Goal: Task Accomplishment & Management: Manage account settings

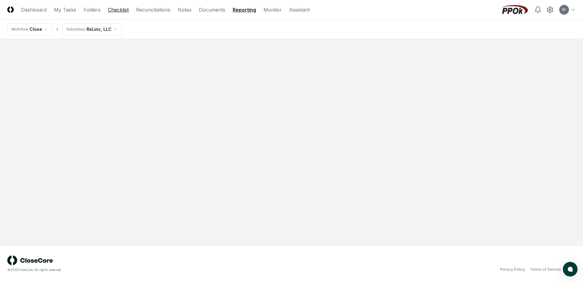
click at [114, 9] on link "Checklist" at bounding box center [118, 9] width 21 height 7
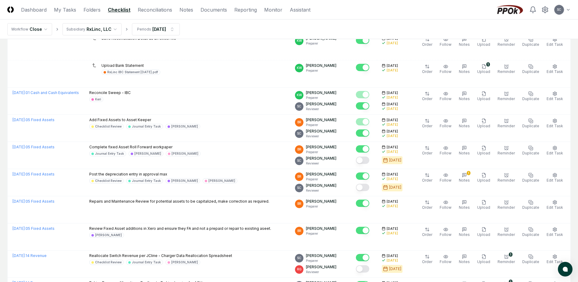
scroll to position [172, 0]
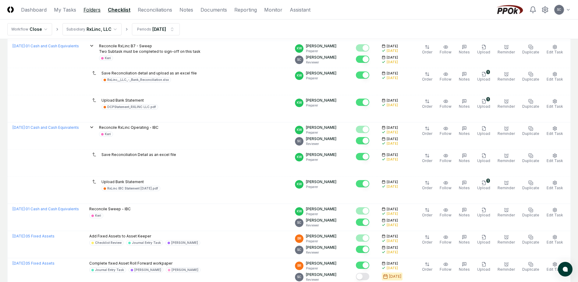
click at [90, 9] on link "Folders" at bounding box center [92, 9] width 17 height 7
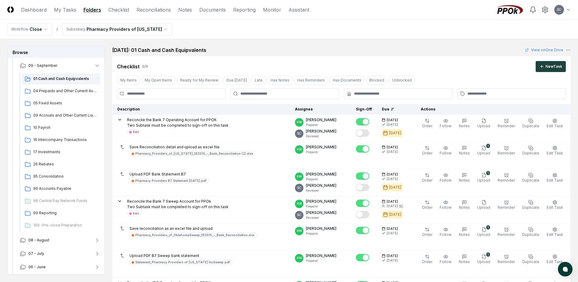
scroll to position [54, 0]
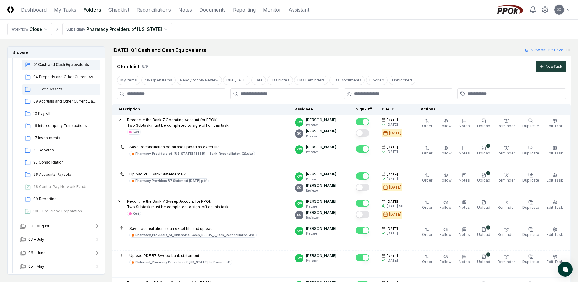
click at [52, 90] on span "05 Fixed Assets" at bounding box center [65, 88] width 65 height 5
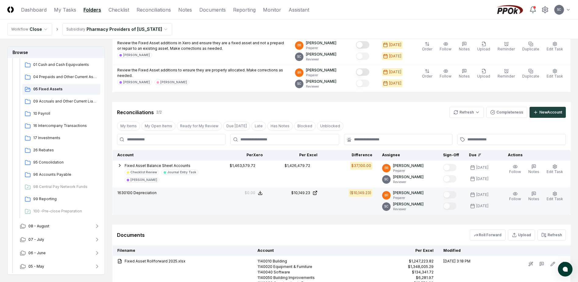
scroll to position [183, 0]
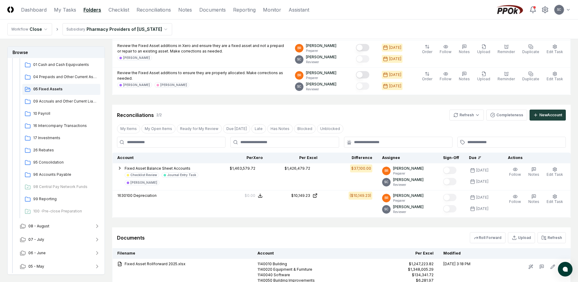
click at [122, 29] on html "CloseCore Dashboard My Tasks Folders Checklist Reconciliations Notes Documents …" at bounding box center [289, 95] width 578 height 556
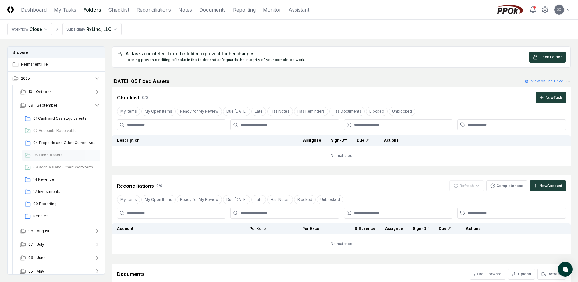
click at [50, 154] on span "05 Fixed Assets" at bounding box center [65, 154] width 65 height 5
click at [43, 229] on span "08 - August" at bounding box center [38, 230] width 21 height 5
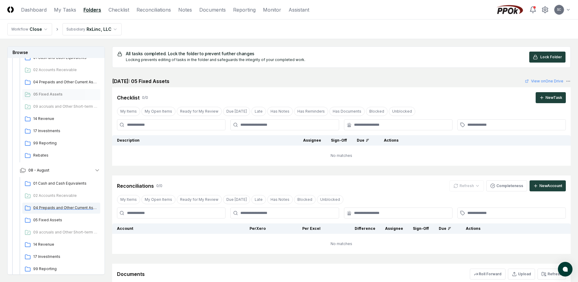
scroll to position [61, 0]
click at [43, 220] on span "05 Fixed Assets" at bounding box center [65, 219] width 65 height 5
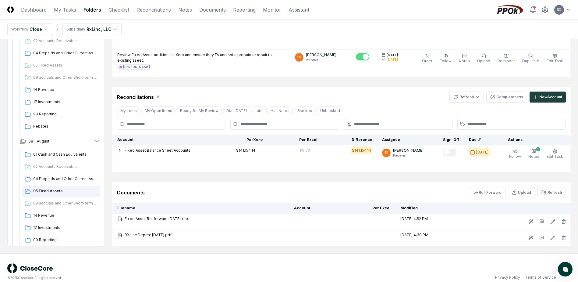
scroll to position [181, 0]
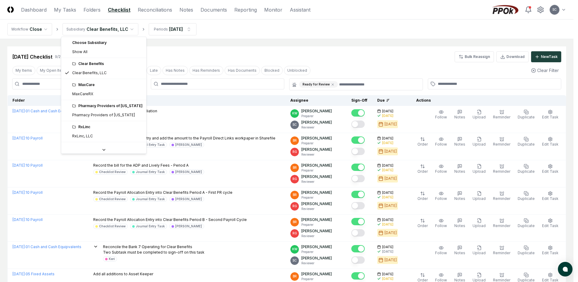
click at [96, 29] on html "CloseCore Dashboard My Tasks Folders Checklist Reconciliations Notes Documents …" at bounding box center [289, 196] width 578 height 393
click at [211, 107] on html "CloseCore Dashboard My Tasks Folders Checklist Reconciliations Notes Documents …" at bounding box center [289, 196] width 578 height 393
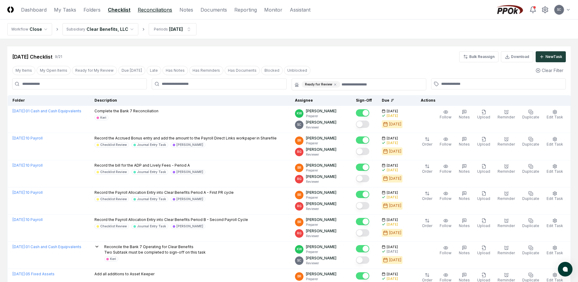
click at [144, 9] on link "Reconciliations" at bounding box center [155, 9] width 34 height 7
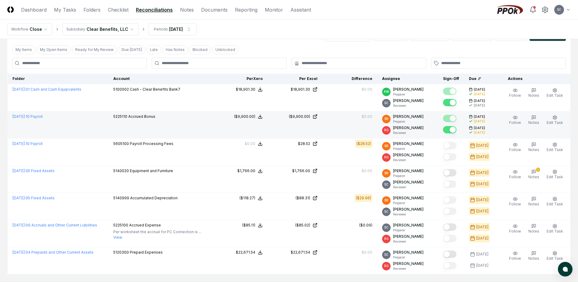
scroll to position [30, 0]
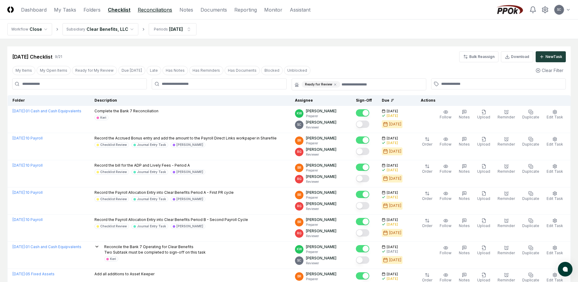
click at [152, 10] on link "Reconciliations" at bounding box center [155, 9] width 34 height 7
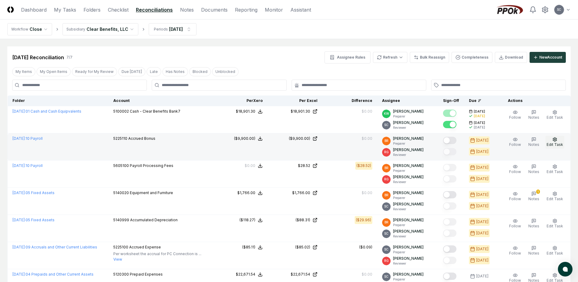
click at [553, 140] on icon "button" at bounding box center [555, 139] width 4 height 4
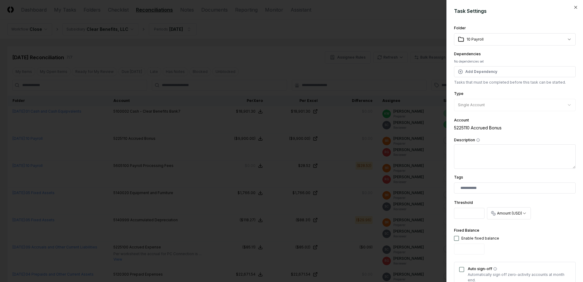
scroll to position [61, 0]
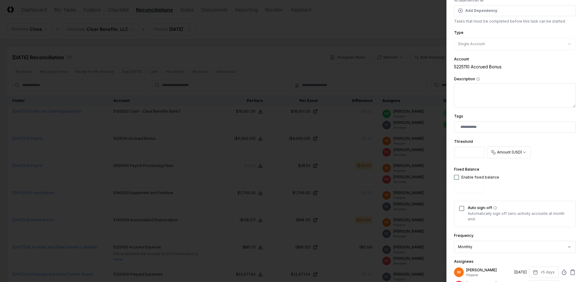
click at [461, 207] on button "Auto sign-off" at bounding box center [461, 208] width 5 height 5
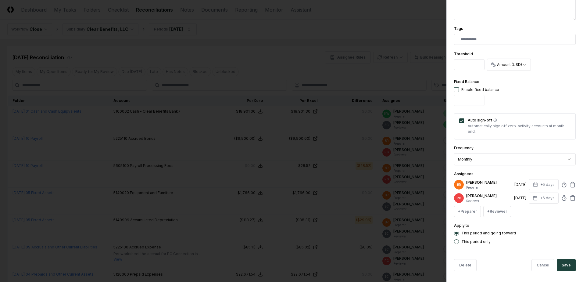
scroll to position [150, 0]
click at [565, 264] on button "Save" at bounding box center [565, 263] width 19 height 12
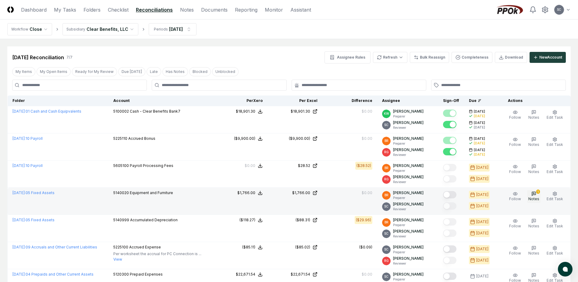
click at [534, 193] on icon "button" at bounding box center [533, 193] width 1 height 0
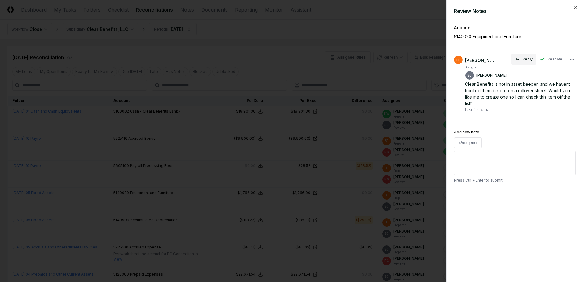
click at [526, 58] on button "Reply" at bounding box center [523, 59] width 25 height 11
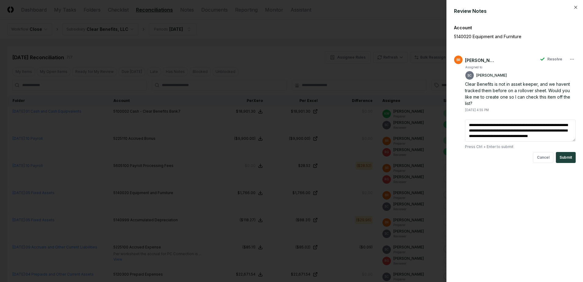
scroll to position [2, 0]
click at [515, 133] on textarea "**********" at bounding box center [520, 130] width 111 height 22
click at [543, 135] on textarea "**********" at bounding box center [520, 130] width 111 height 22
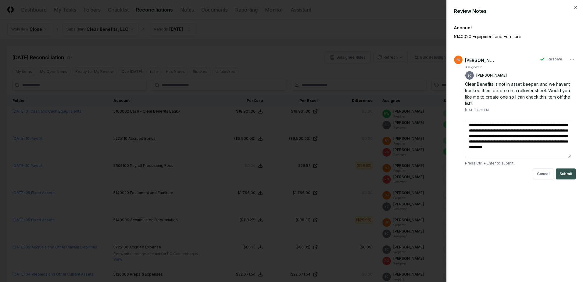
type textarea "**********"
click at [558, 172] on button "Submit" at bounding box center [566, 173] width 20 height 11
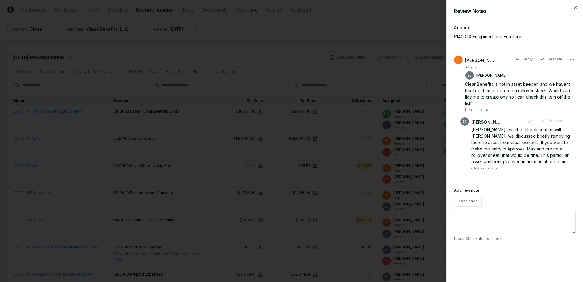
click at [412, 24] on div at bounding box center [291, 141] width 583 height 282
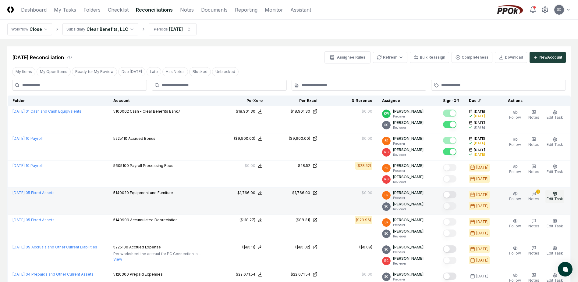
click at [559, 196] on button "Edit Task" at bounding box center [554, 196] width 19 height 13
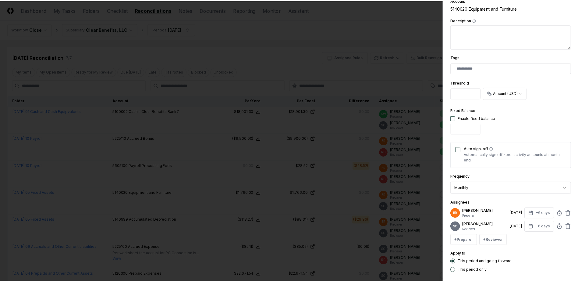
scroll to position [119, 0]
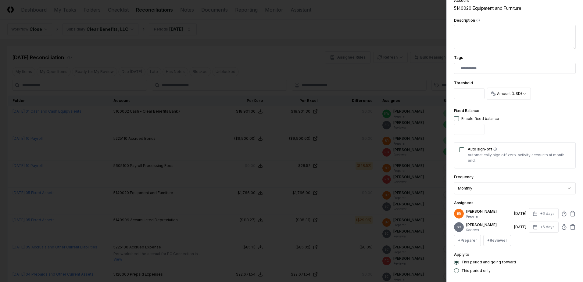
click at [382, 25] on div at bounding box center [291, 141] width 583 height 282
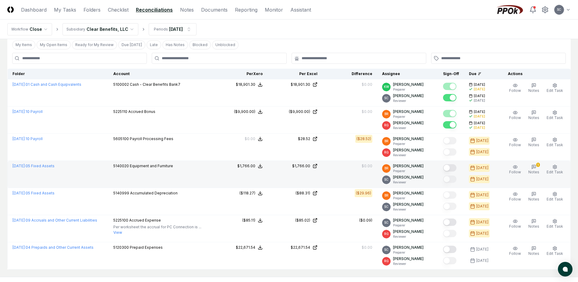
scroll to position [0, 0]
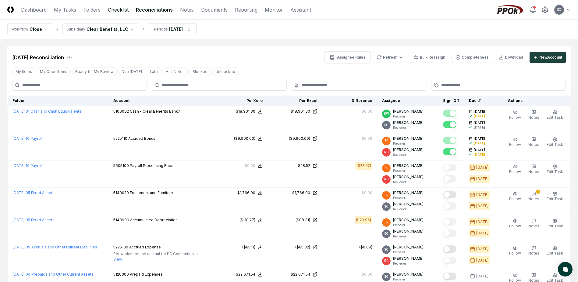
click at [112, 10] on link "Checklist" at bounding box center [118, 9] width 21 height 7
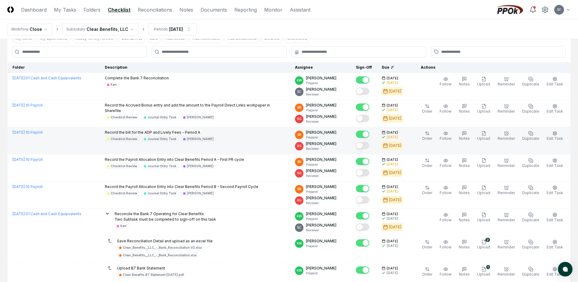
scroll to position [30, 0]
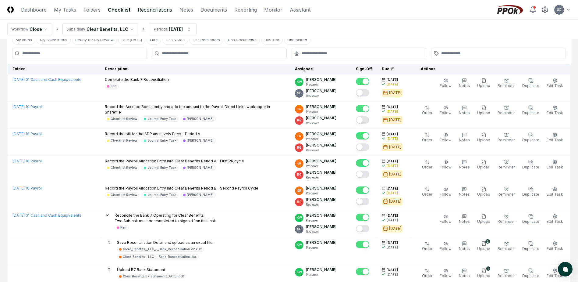
click at [148, 10] on link "Reconciliations" at bounding box center [155, 9] width 34 height 7
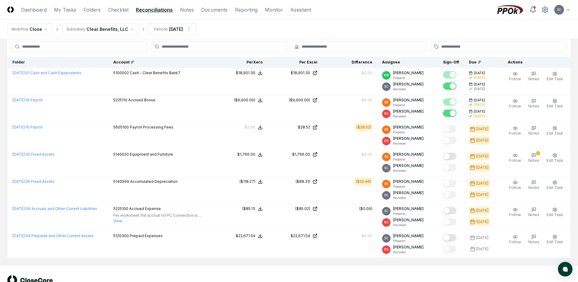
scroll to position [58, 0]
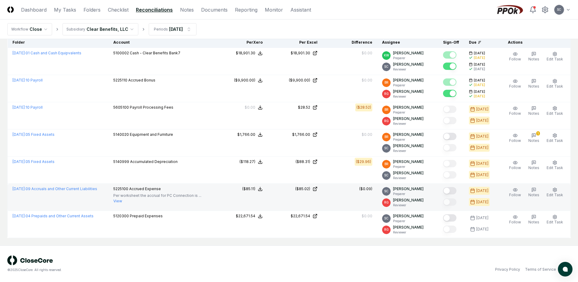
click at [122, 201] on button "View" at bounding box center [117, 200] width 9 height 5
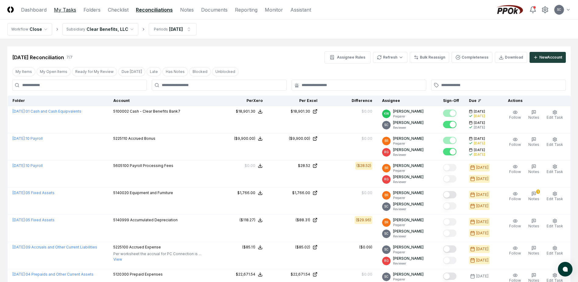
click at [65, 11] on link "My Tasks" at bounding box center [65, 9] width 22 height 7
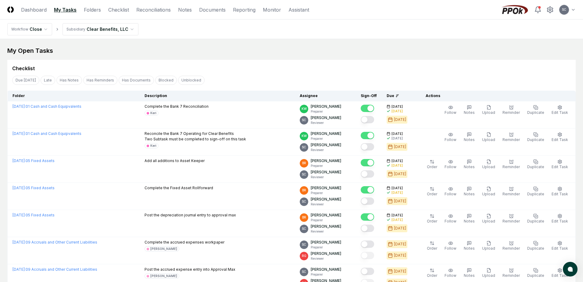
click at [82, 28] on html "CloseCore Dashboard My Tasks Folders Checklist Reconciliations Notes Documents …" at bounding box center [291, 233] width 583 height 466
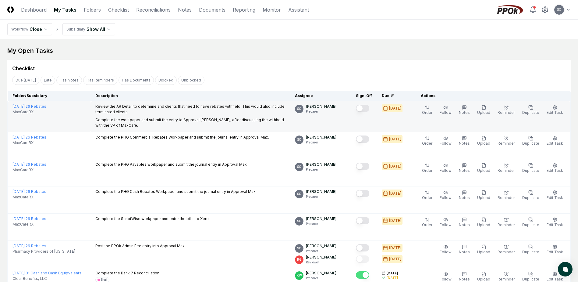
click at [369, 109] on button "Mark complete" at bounding box center [362, 108] width 13 height 7
click at [508, 108] on circle "button" at bounding box center [506, 107] width 3 height 3
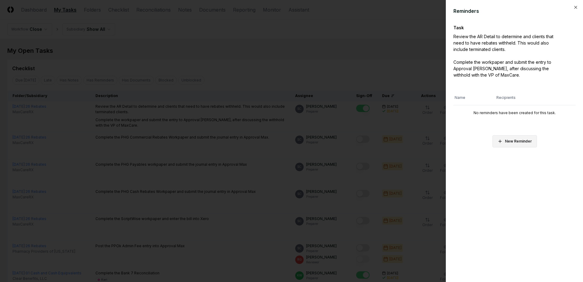
click at [500, 142] on icon at bounding box center [499, 141] width 5 height 5
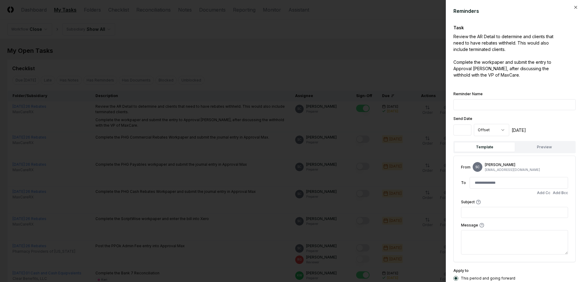
click at [480, 237] on textarea at bounding box center [514, 242] width 107 height 24
click at [479, 183] on input at bounding box center [518, 182] width 95 height 11
type input "**********"
click at [474, 211] on input "text" at bounding box center [514, 212] width 107 height 11
type input "**********"
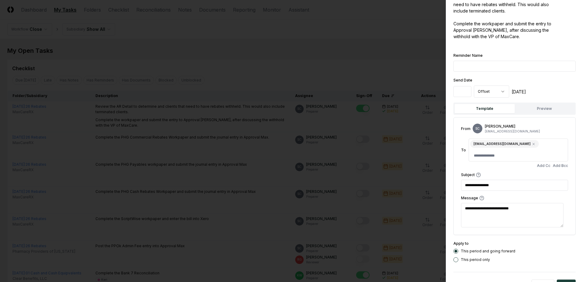
scroll to position [52, 0]
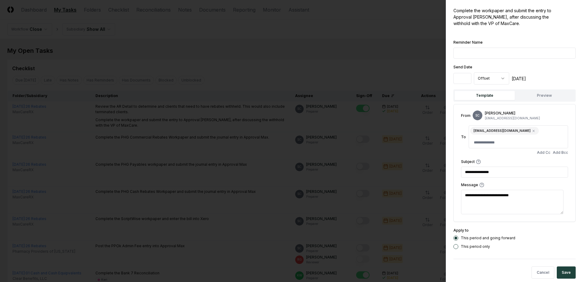
type textarea "**********"
click at [475, 237] on form "**********" at bounding box center [514, 121] width 122 height 330
click at [561, 266] on button "Save" at bounding box center [565, 272] width 19 height 12
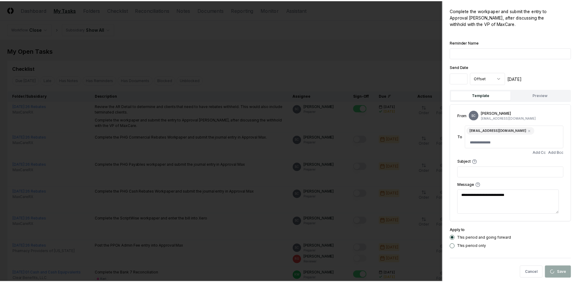
scroll to position [0, 0]
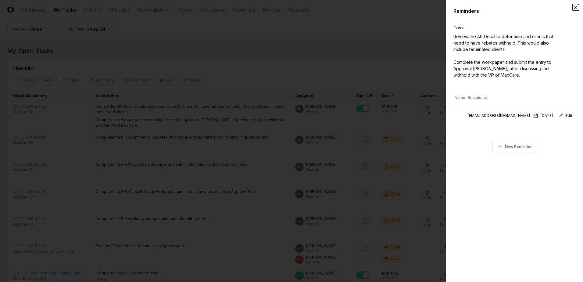
click at [575, 5] on icon "button" at bounding box center [575, 7] width 5 height 5
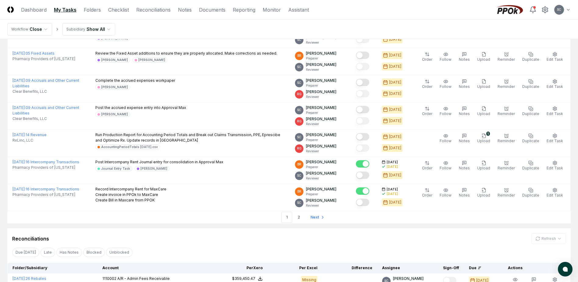
scroll to position [1402, 0]
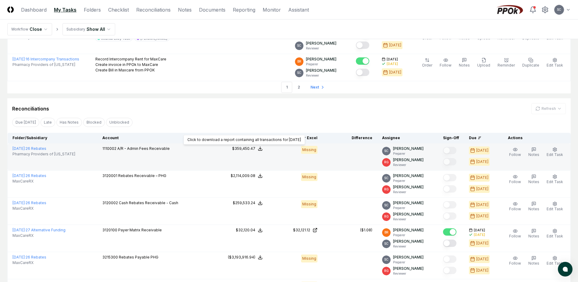
click at [251, 147] on div "$359,450.47" at bounding box center [243, 148] width 23 height 5
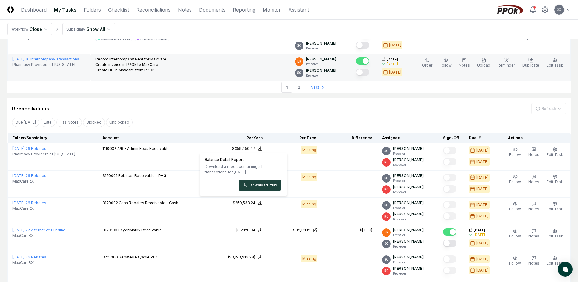
click at [225, 65] on div "Record Intercompany Rent for MaxCare Create invoice in PPOk to MaxCare Create B…" at bounding box center [190, 65] width 190 height 18
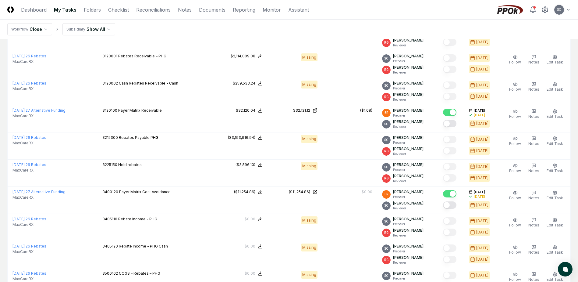
scroll to position [1615, 0]
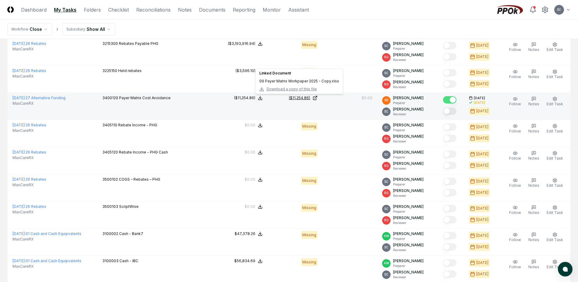
click at [307, 98] on div "($11,254.86)" at bounding box center [299, 97] width 21 height 5
click at [453, 111] on button "Mark complete" at bounding box center [449, 110] width 13 height 7
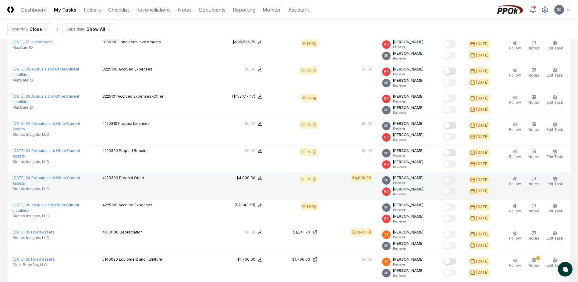
scroll to position [2645, 0]
